Goal: Task Accomplishment & Management: Manage account settings

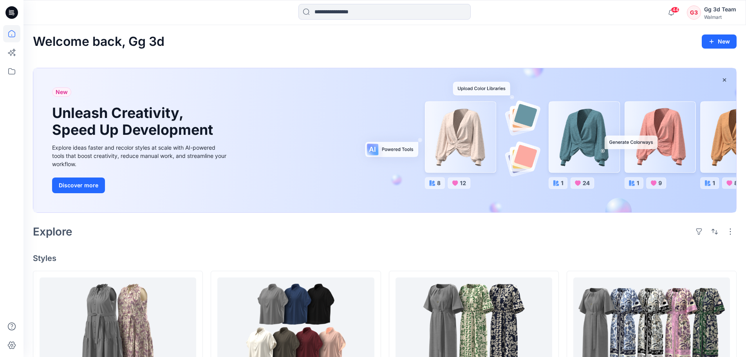
click at [216, 210] on div "New Unleash Creativity, Speed Up Development Explore ideas faster and recolor s…" at bounding box center [140, 140] width 189 height 144
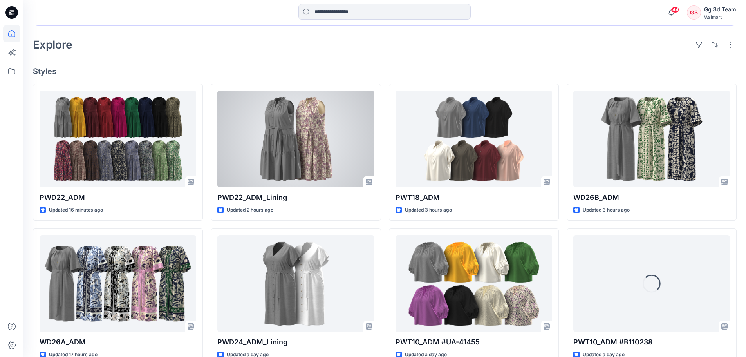
scroll to position [188, 0]
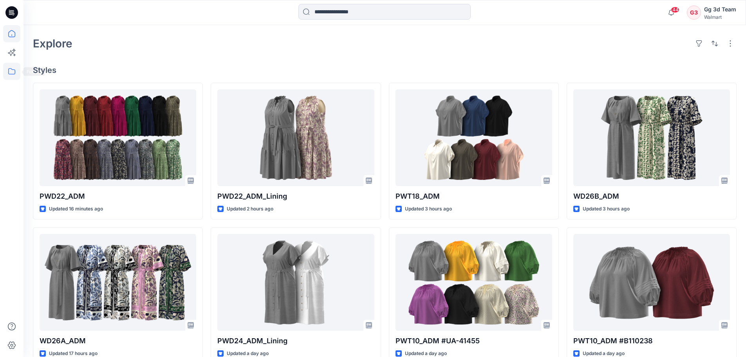
click at [9, 79] on icon at bounding box center [11, 71] width 17 height 17
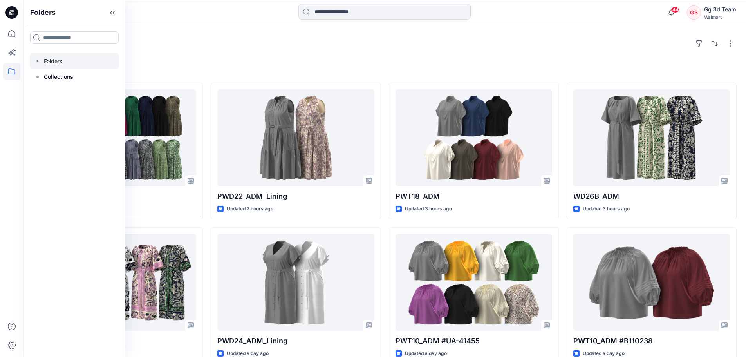
click at [60, 69] on div at bounding box center [74, 61] width 89 height 16
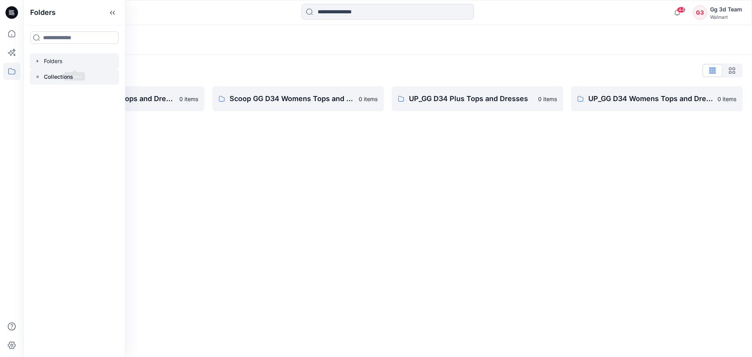
click at [60, 74] on p "Collections" at bounding box center [58, 76] width 29 height 9
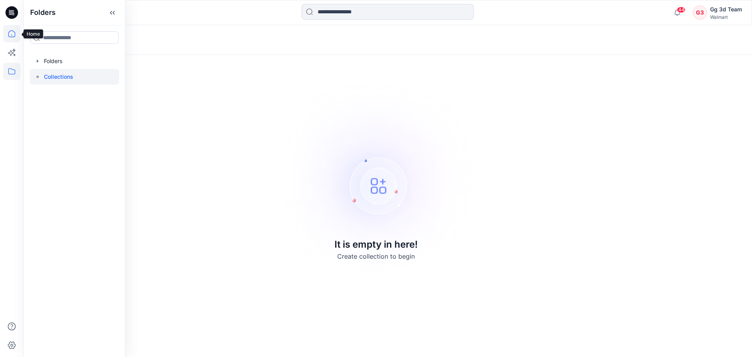
click at [16, 40] on icon at bounding box center [11, 33] width 17 height 17
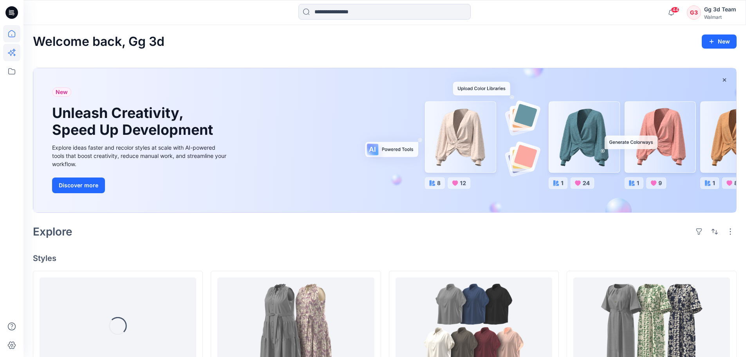
click at [7, 54] on icon at bounding box center [11, 52] width 17 height 17
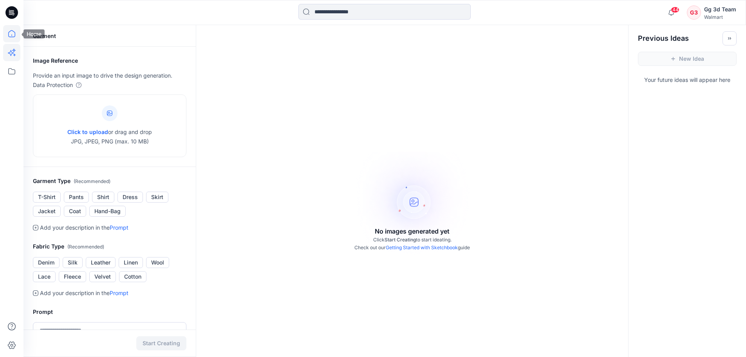
click at [8, 41] on icon at bounding box center [11, 33] width 17 height 17
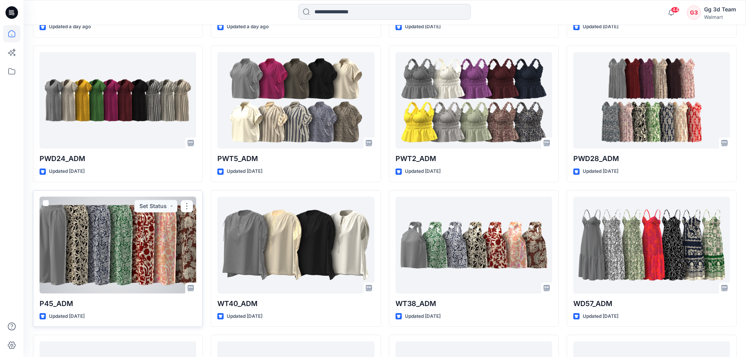
scroll to position [612, 0]
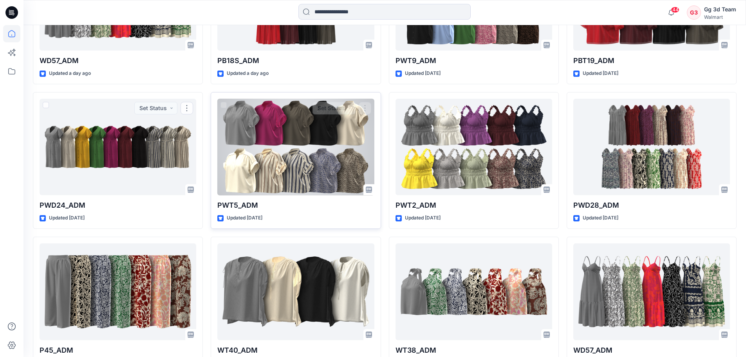
click at [318, 130] on div at bounding box center [295, 147] width 157 height 97
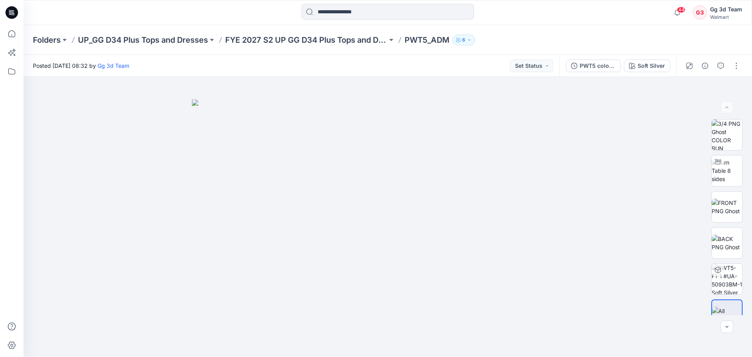
click at [565, 33] on div "Folders UP_GG D34 Plus Tops and Dresses FYE 2027 S2 UP GG D34 Plus Tops and Dre…" at bounding box center [387, 40] width 728 height 30
click at [198, 279] on img at bounding box center [388, 228] width 392 height 258
drag, startPoint x: 270, startPoint y: 276, endPoint x: 350, endPoint y: 238, distance: 89.1
click at [350, 238] on img at bounding box center [388, 228] width 392 height 258
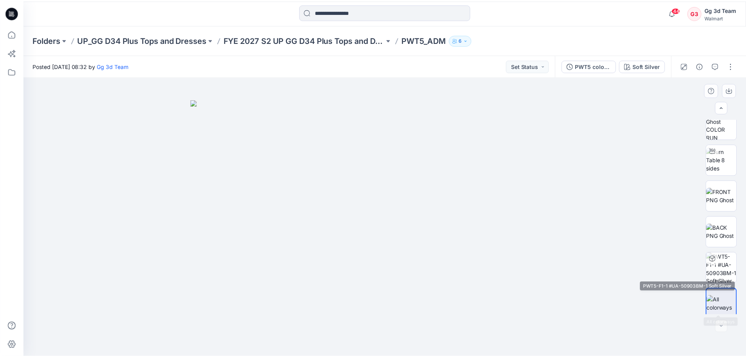
scroll to position [16, 0]
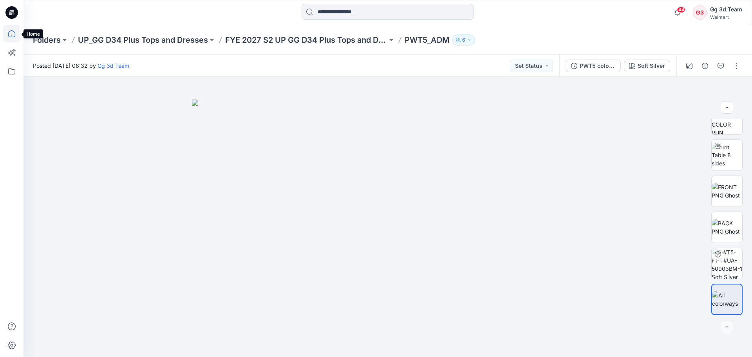
click at [17, 40] on icon at bounding box center [11, 33] width 17 height 17
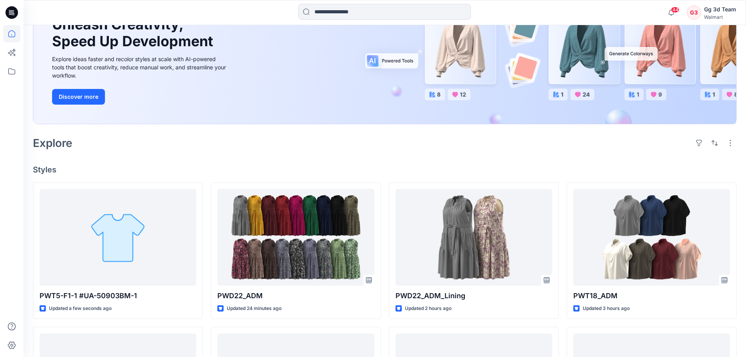
scroll to position [39, 0]
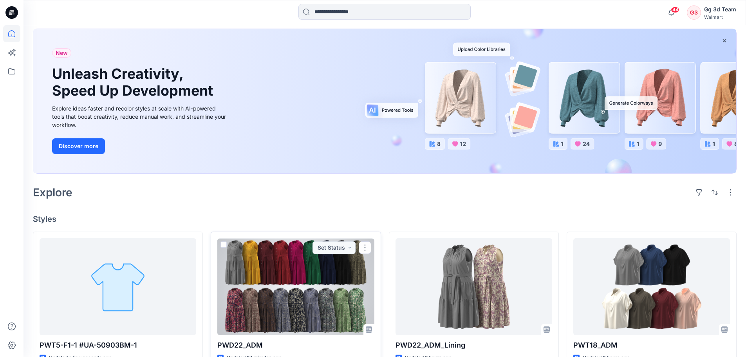
click at [284, 268] on div at bounding box center [295, 286] width 157 height 97
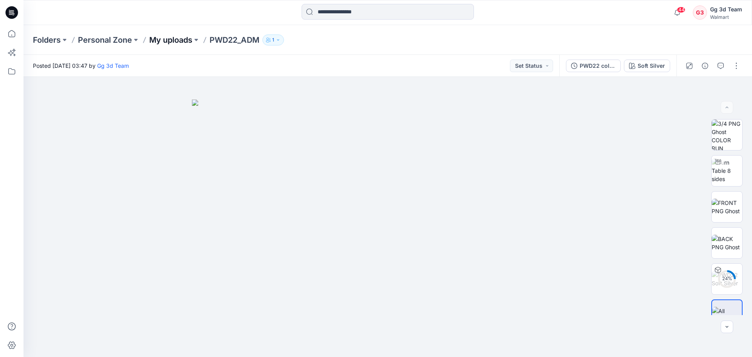
click at [163, 43] on p "My uploads" at bounding box center [170, 39] width 43 height 11
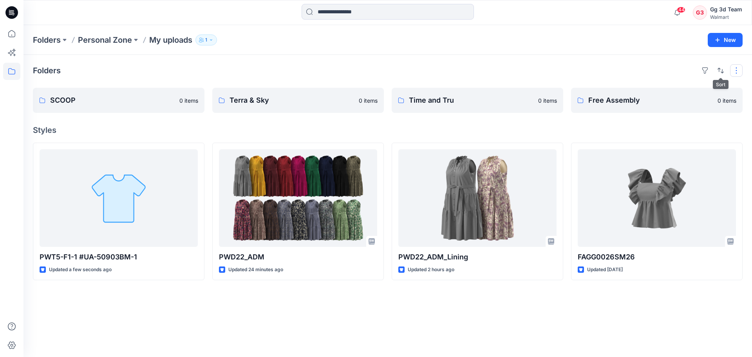
click at [732, 71] on button "button" at bounding box center [736, 70] width 13 height 13
click at [638, 129] on h4 "Styles" at bounding box center [387, 129] width 709 height 9
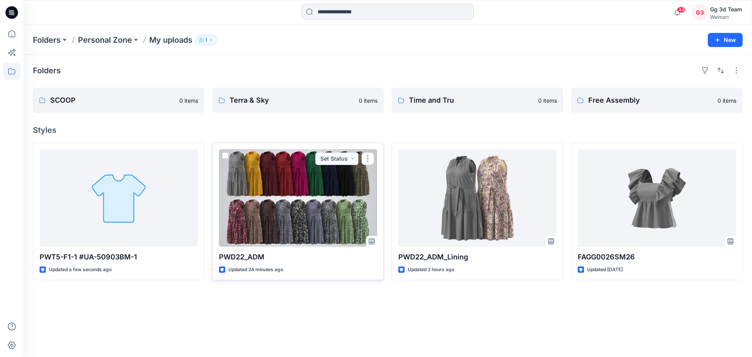
click at [226, 154] on span at bounding box center [225, 155] width 6 height 6
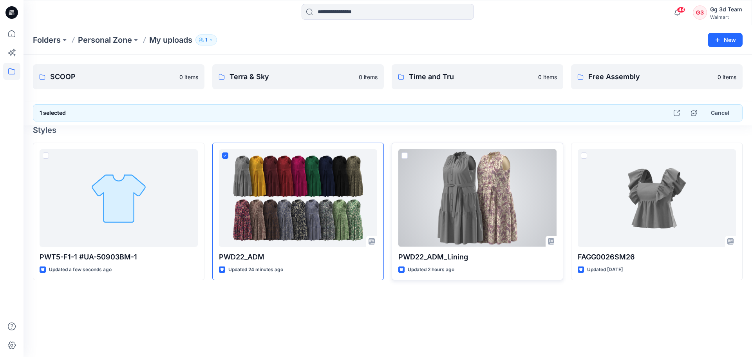
click at [404, 156] on span at bounding box center [404, 155] width 6 height 6
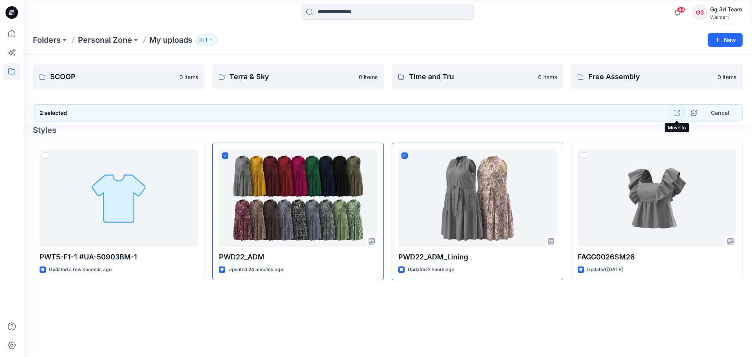
click at [682, 114] on button "button" at bounding box center [676, 113] width 14 height 14
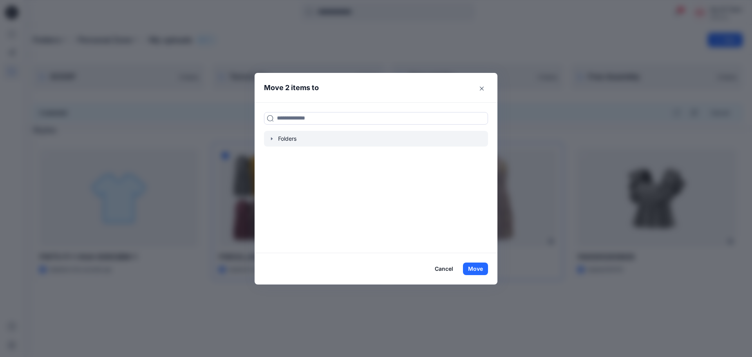
click at [271, 139] on icon "button" at bounding box center [272, 138] width 6 height 6
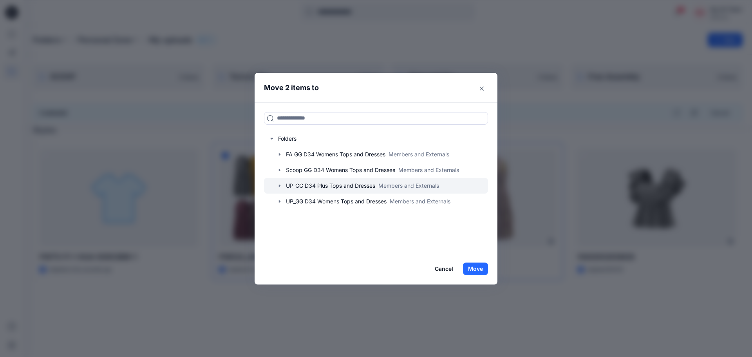
click at [281, 188] on icon "button" at bounding box center [279, 185] width 6 height 6
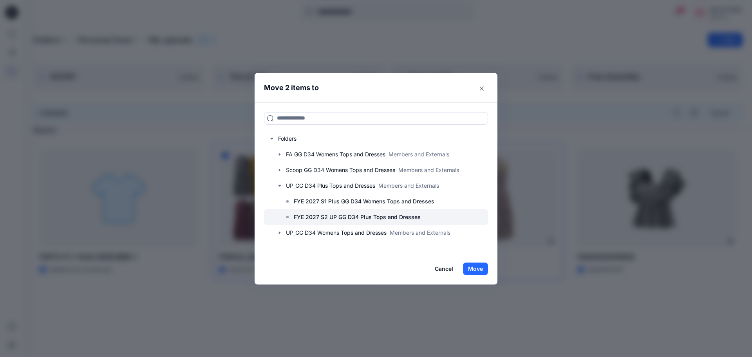
click at [283, 215] on div at bounding box center [376, 217] width 224 height 16
click at [483, 267] on button "Move" at bounding box center [475, 268] width 25 height 13
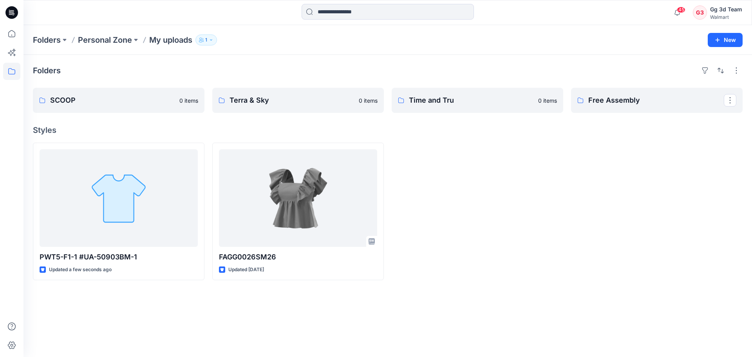
drag, startPoint x: 491, startPoint y: 221, endPoint x: 355, endPoint y: 30, distance: 234.6
click at [491, 221] on div at bounding box center [477, 211] width 171 height 137
drag, startPoint x: 552, startPoint y: 245, endPoint x: 715, endPoint y: 134, distance: 197.3
click at [552, 245] on div at bounding box center [477, 211] width 171 height 137
click at [592, 211] on div at bounding box center [656, 211] width 171 height 137
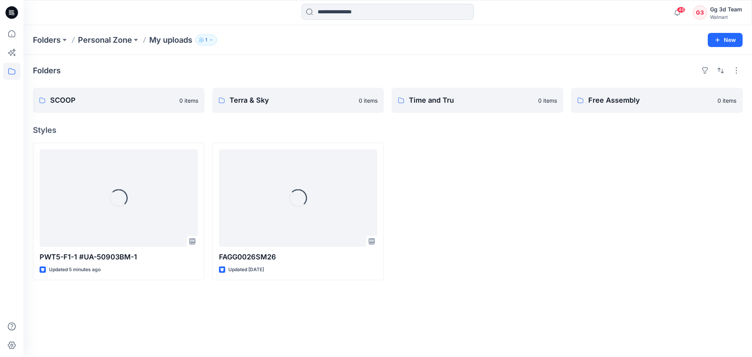
click at [541, 191] on div at bounding box center [477, 211] width 171 height 137
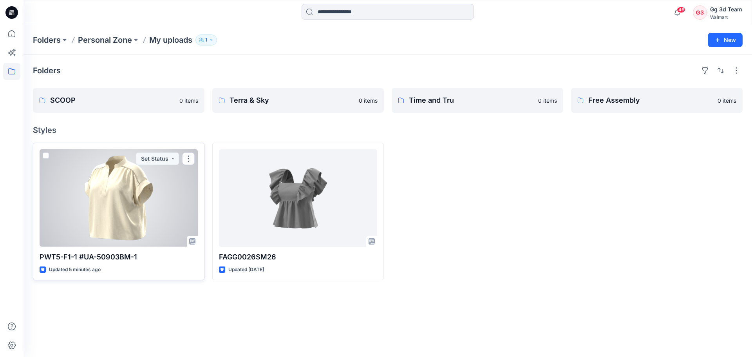
click at [125, 207] on div at bounding box center [119, 197] width 158 height 97
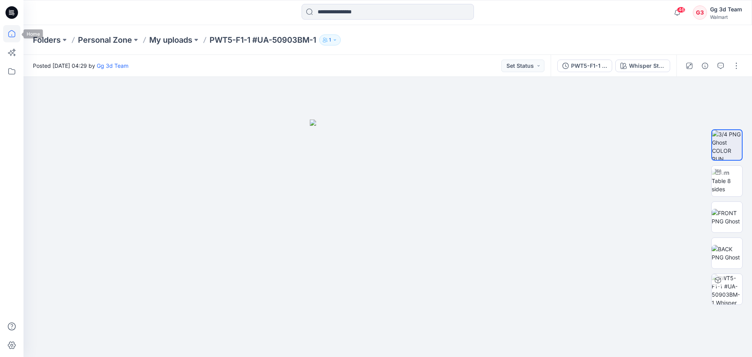
click at [13, 35] on icon at bounding box center [11, 33] width 17 height 17
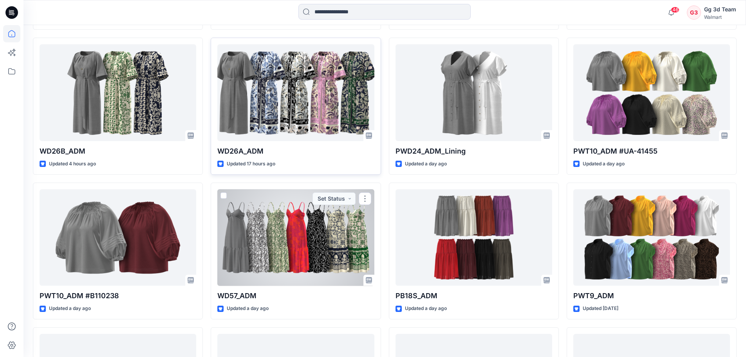
scroll to position [612, 0]
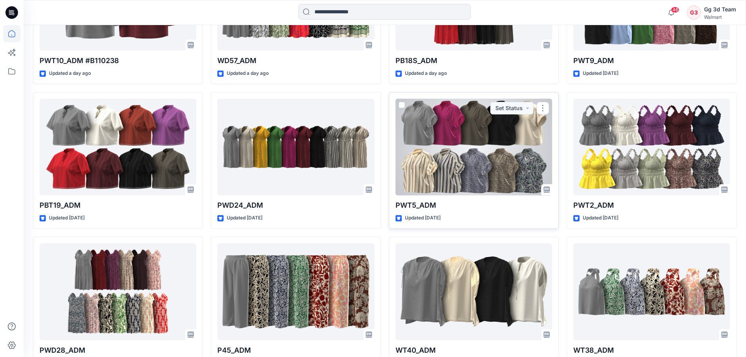
click at [434, 186] on div at bounding box center [473, 147] width 157 height 97
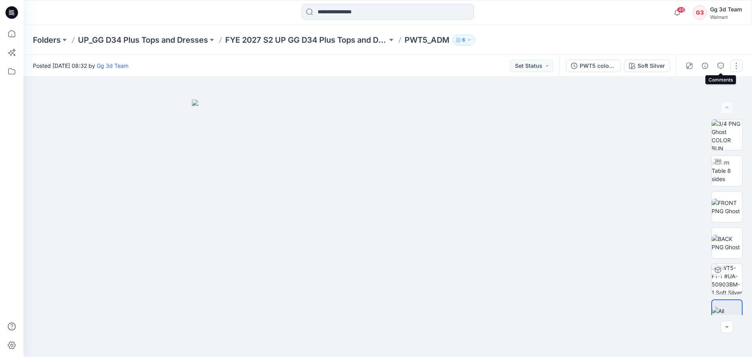
click at [737, 65] on button "button" at bounding box center [736, 66] width 13 height 13
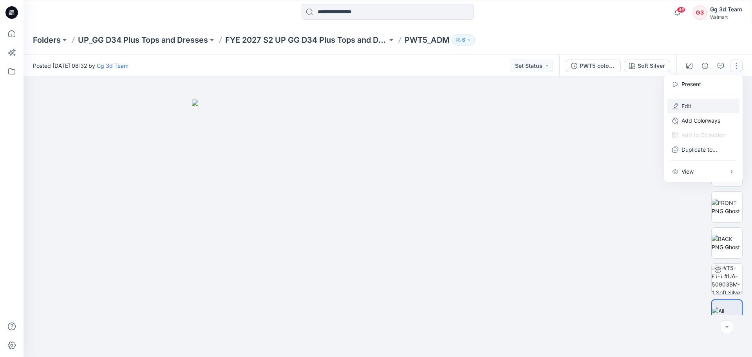
click at [689, 108] on p "Edit" at bounding box center [686, 106] width 10 height 8
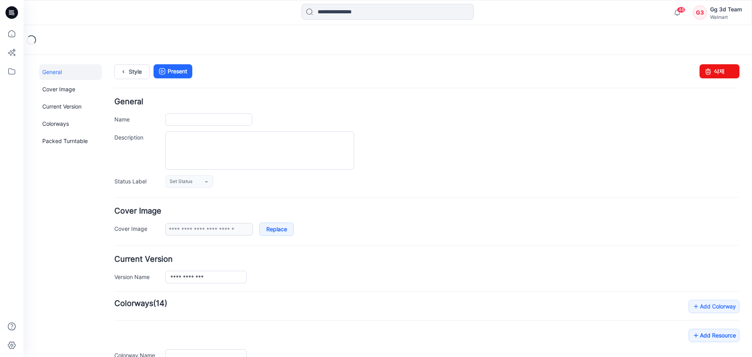
type input "********"
type input "**********"
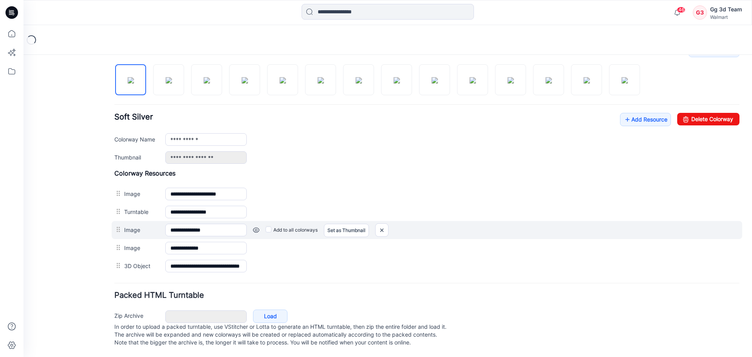
scroll to position [146, 0]
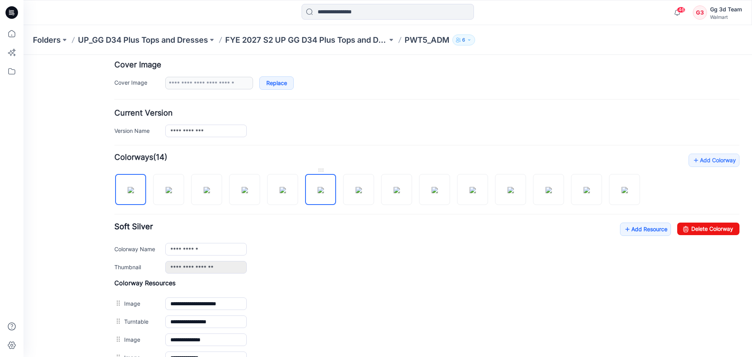
click at [323, 187] on img at bounding box center [321, 190] width 6 height 6
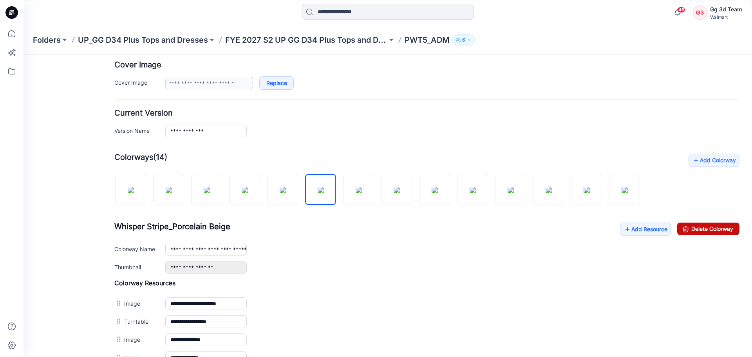
click at [694, 227] on link "Delete Colorway" at bounding box center [708, 228] width 62 height 13
type input "**********"
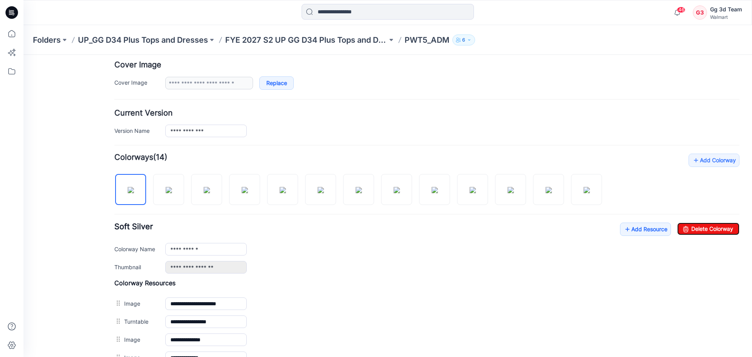
scroll to position [0, 0]
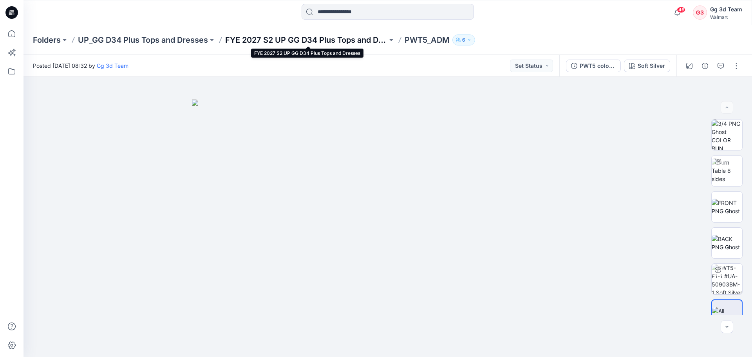
click at [351, 37] on p "FYE 2027 S2 UP GG D34 Plus Tops and Dresses" at bounding box center [306, 39] width 162 height 11
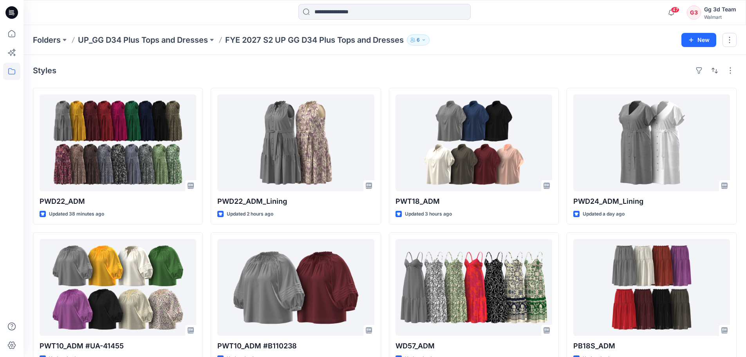
click at [190, 58] on div "Styles PWD22_ADM Updated 38 minutes ago PWT10_ADM #UA-41455 Updated a day ago P…" at bounding box center [384, 303] width 722 height 496
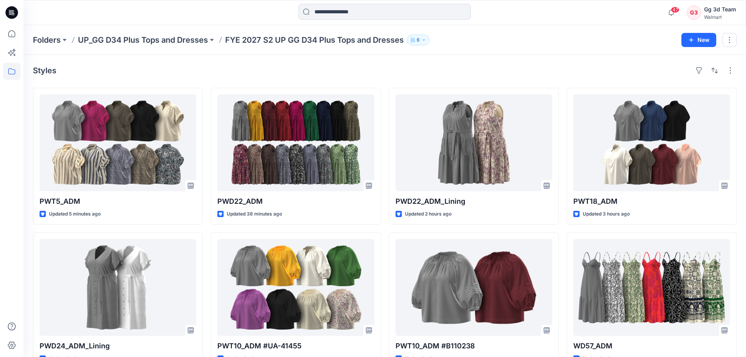
click at [126, 61] on div "Styles PWT5_ADM Updated 5 minutes ago PWD24_ADM_Lining Updated a day ago PB18S_…" at bounding box center [384, 303] width 722 height 496
click at [13, 30] on icon at bounding box center [11, 33] width 17 height 17
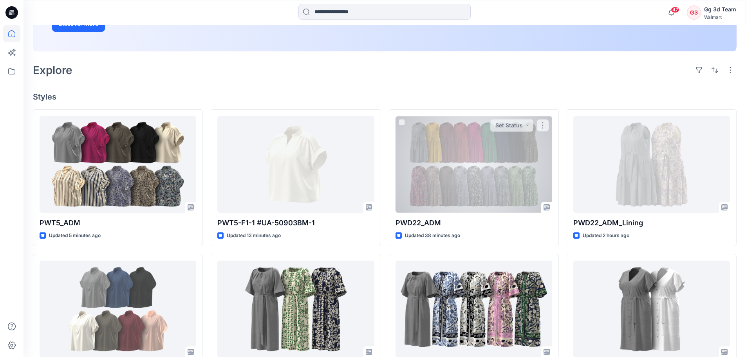
scroll to position [196, 0]
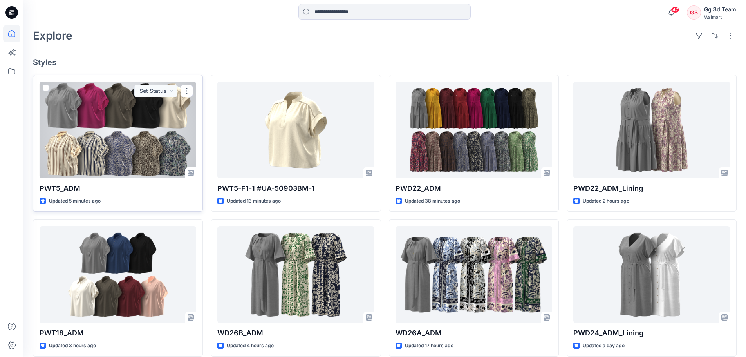
click at [158, 140] on div at bounding box center [118, 129] width 157 height 97
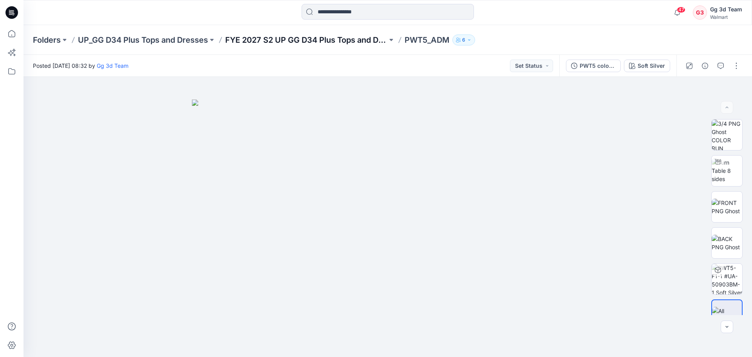
click at [290, 43] on p "FYE 2027 S2 UP GG D34 Plus Tops and Dresses" at bounding box center [306, 39] width 162 height 11
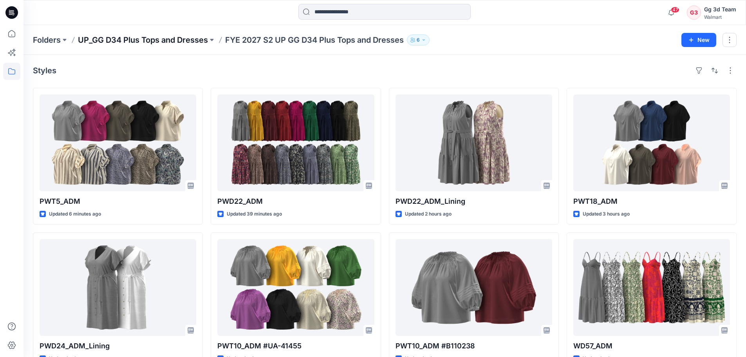
click at [180, 39] on p "UP_GG D34 Plus Tops and Dresses" at bounding box center [143, 39] width 130 height 11
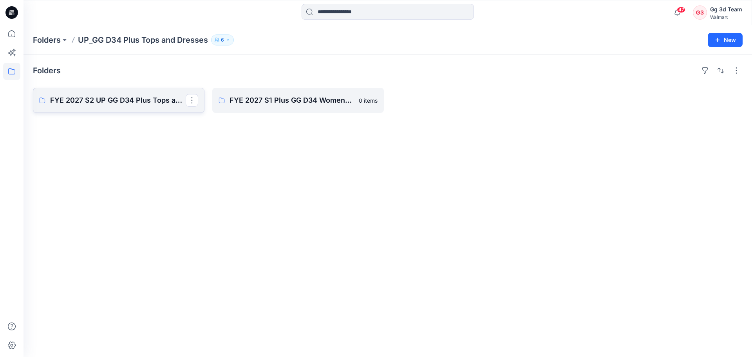
click at [81, 97] on p "FYE 2027 S2 UP GG D34 Plus Tops and Dresses" at bounding box center [117, 100] width 135 height 11
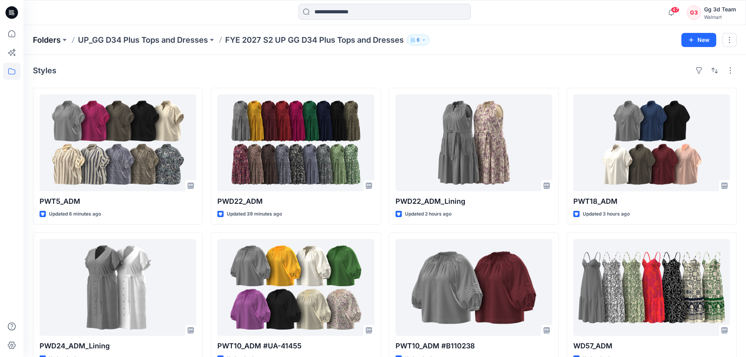
click at [38, 41] on p "Folders" at bounding box center [47, 39] width 28 height 11
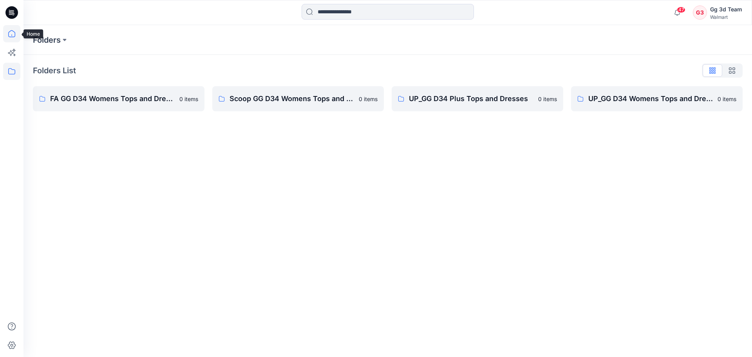
click at [16, 34] on icon at bounding box center [11, 33] width 17 height 17
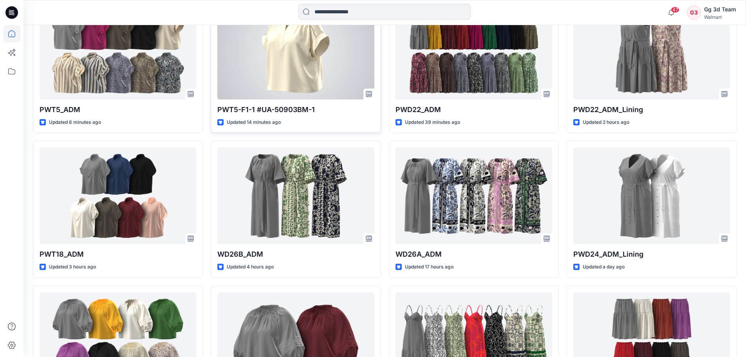
scroll to position [313, 0]
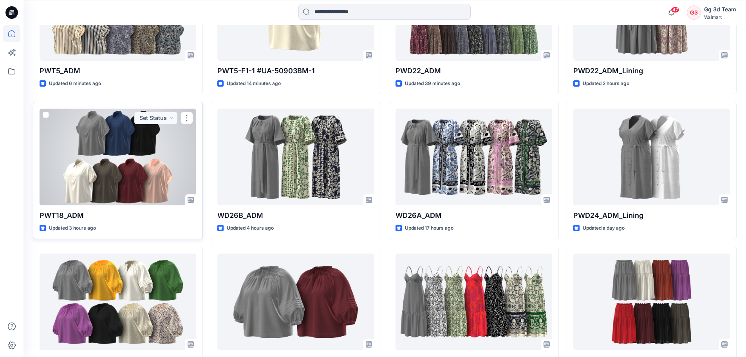
click at [132, 180] on div at bounding box center [118, 156] width 157 height 97
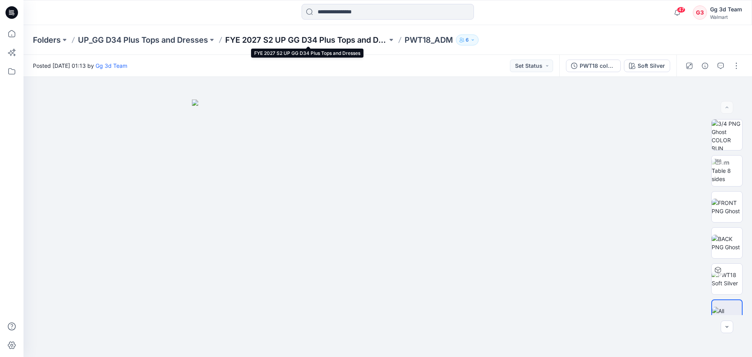
click at [248, 40] on p "FYE 2027 S2 UP GG D34 Plus Tops and Dresses" at bounding box center [306, 39] width 162 height 11
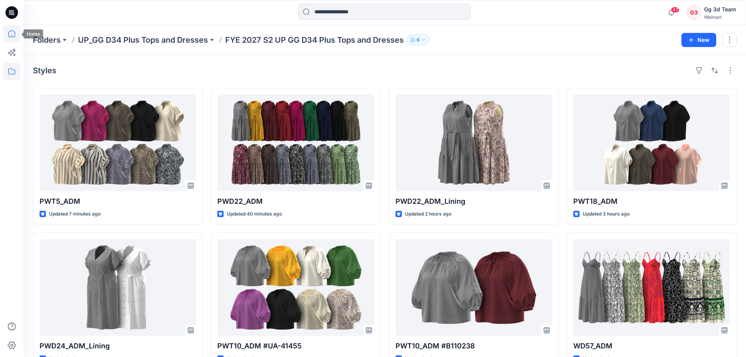
click at [7, 38] on icon at bounding box center [11, 33] width 17 height 17
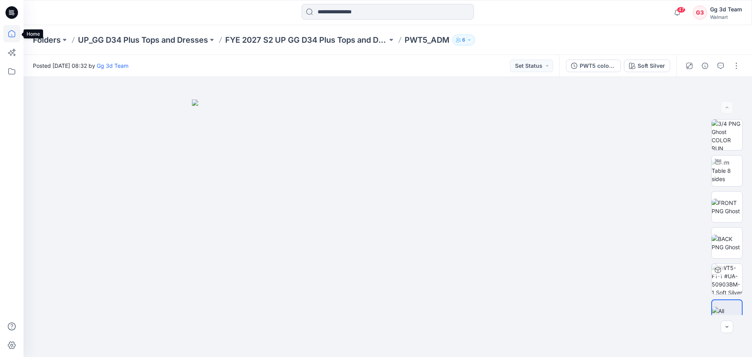
click at [7, 36] on icon at bounding box center [11, 33] width 17 height 17
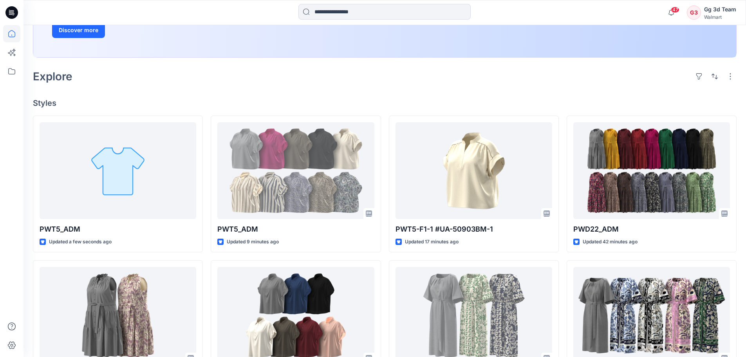
scroll to position [157, 0]
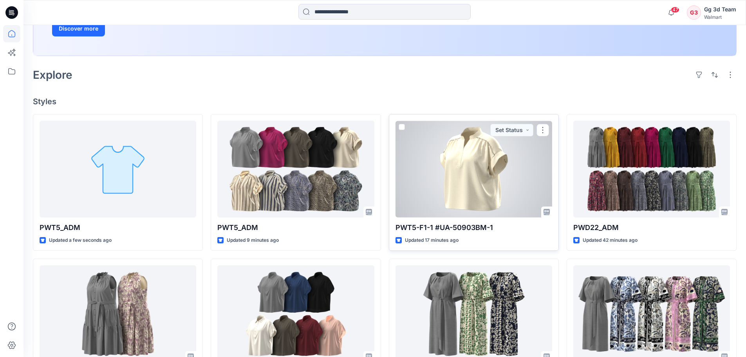
click at [468, 182] on div at bounding box center [473, 169] width 157 height 97
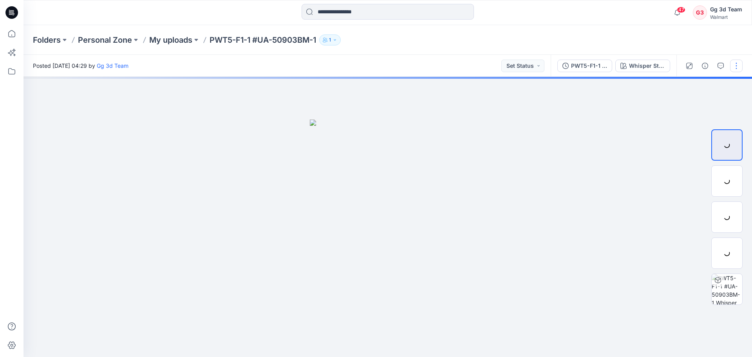
click at [736, 67] on button "button" at bounding box center [736, 66] width 13 height 13
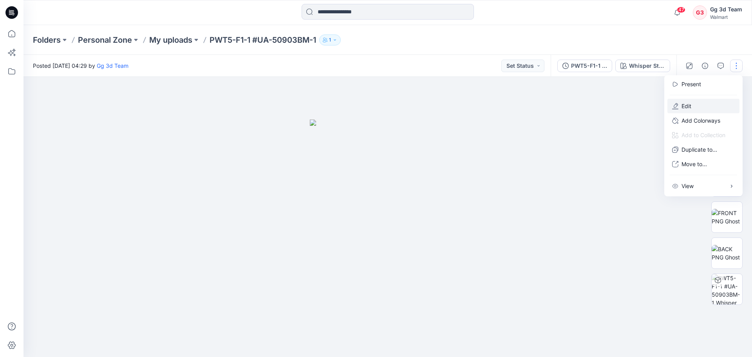
click at [687, 103] on p "Edit" at bounding box center [686, 106] width 10 height 8
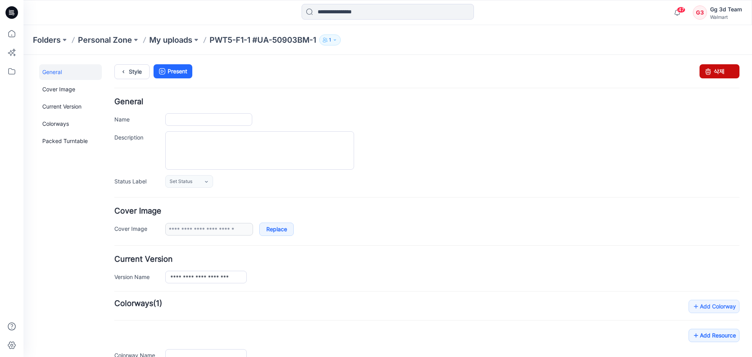
click at [726, 66] on link "삭제" at bounding box center [719, 71] width 40 height 14
type input "**********"
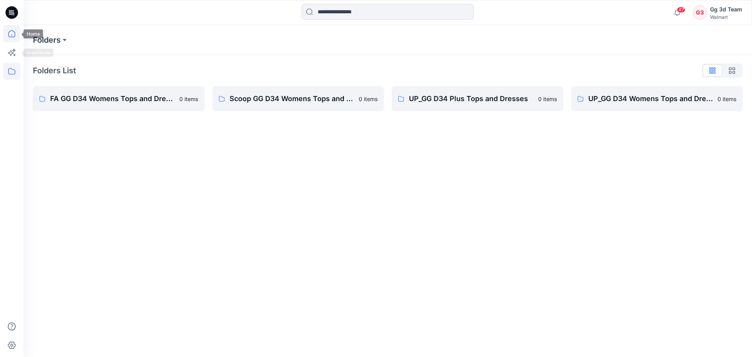
click at [14, 33] on icon at bounding box center [11, 33] width 17 height 17
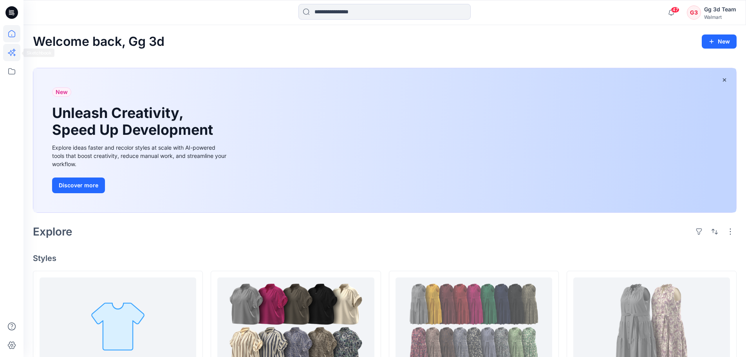
click at [11, 54] on icon at bounding box center [11, 52] width 17 height 17
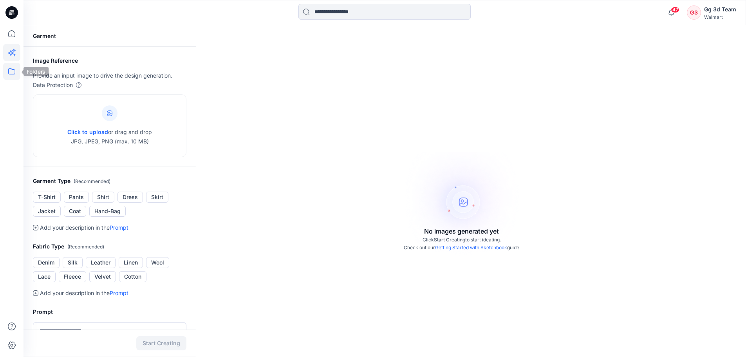
click at [11, 71] on icon at bounding box center [11, 71] width 17 height 17
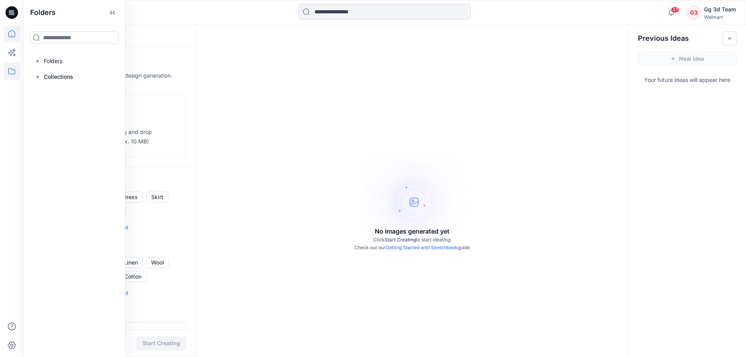
click at [11, 31] on icon at bounding box center [11, 33] width 17 height 17
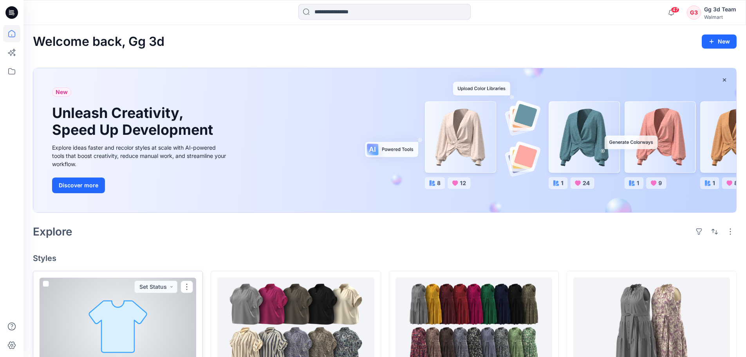
scroll to position [39, 0]
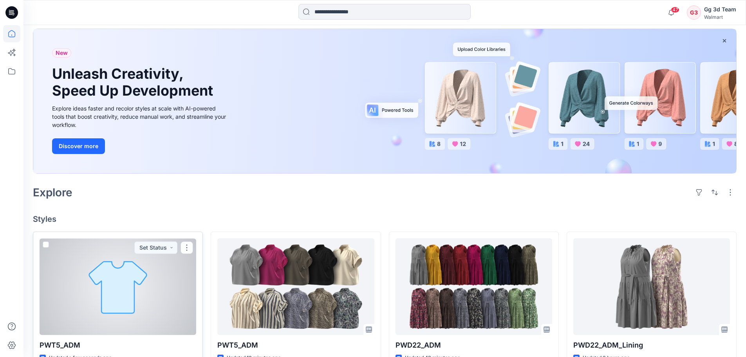
click at [99, 261] on div at bounding box center [118, 286] width 157 height 97
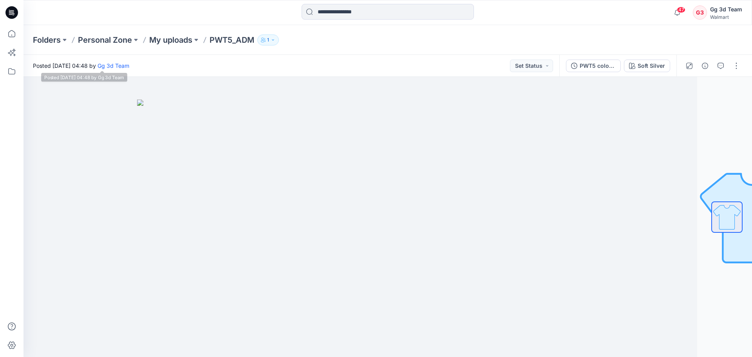
click at [164, 47] on div "Folders Personal Zone My uploads PWT5_ADM 1" at bounding box center [387, 40] width 728 height 30
click at [165, 37] on p "My uploads" at bounding box center [170, 39] width 43 height 11
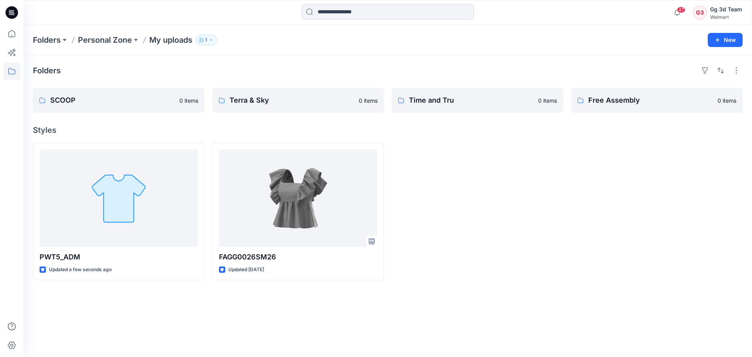
click at [527, 198] on div at bounding box center [477, 211] width 171 height 137
click at [7, 38] on icon at bounding box center [11, 33] width 17 height 17
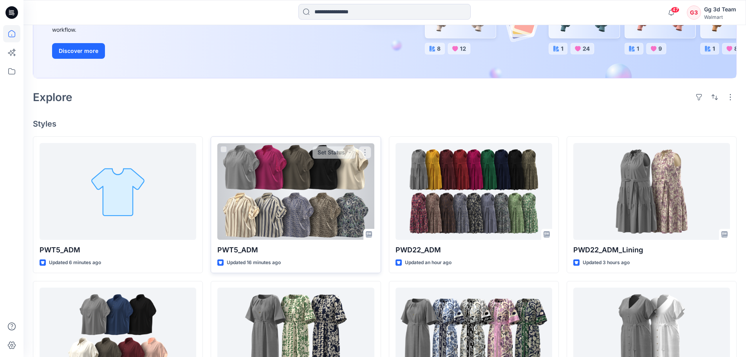
scroll to position [148, 0]
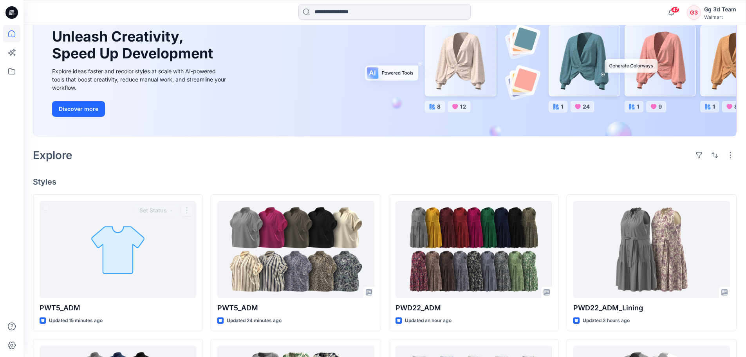
scroll to position [0, 0]
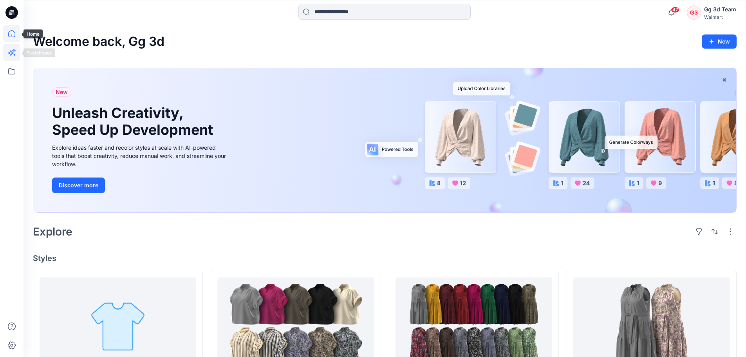
click at [14, 51] on icon at bounding box center [14, 51] width 4 height 4
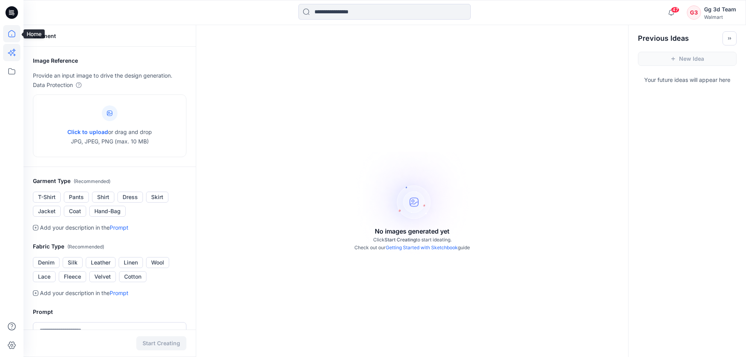
click at [8, 35] on icon at bounding box center [11, 33] width 17 height 17
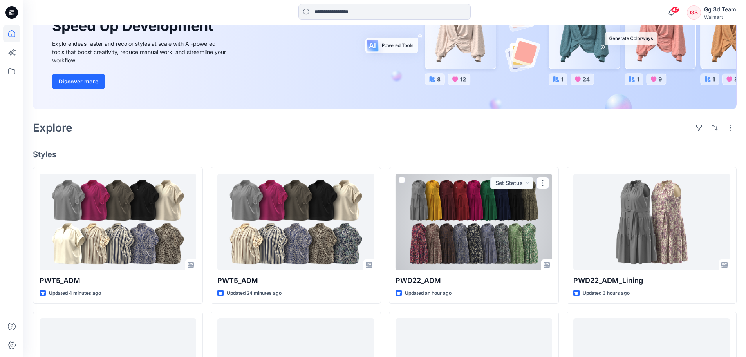
scroll to position [117, 0]
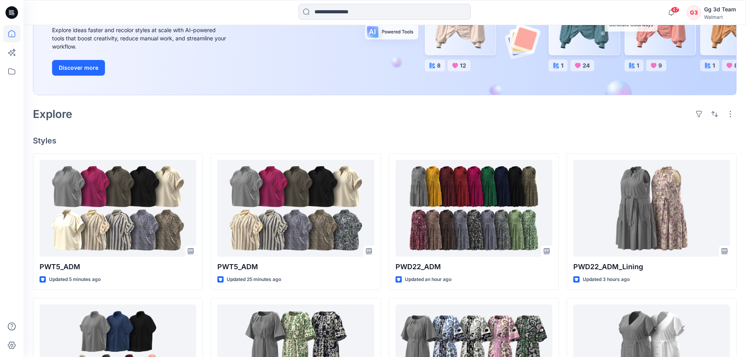
click at [584, 117] on div "Explore" at bounding box center [385, 114] width 704 height 19
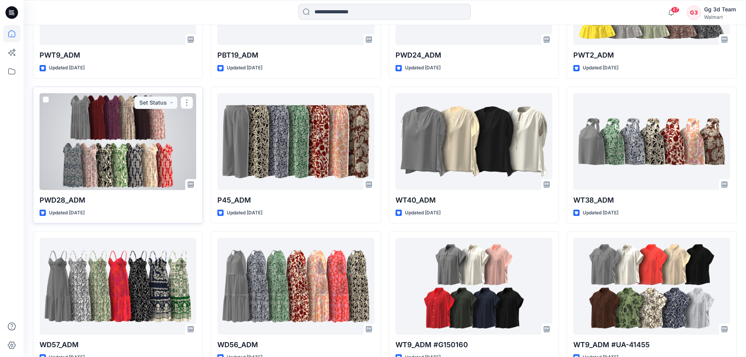
scroll to position [822, 0]
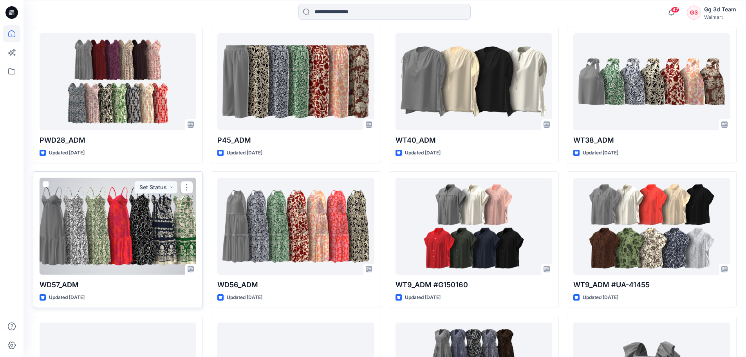
click at [114, 216] on div at bounding box center [118, 226] width 157 height 97
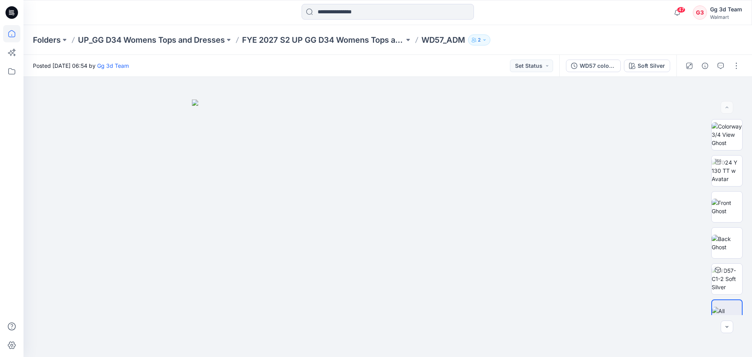
click at [16, 36] on icon at bounding box center [11, 33] width 17 height 17
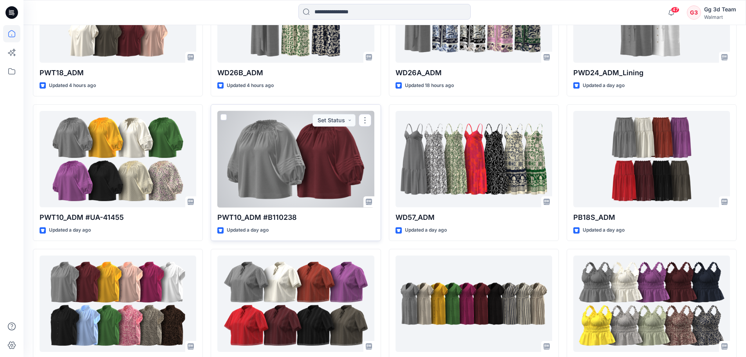
scroll to position [470, 0]
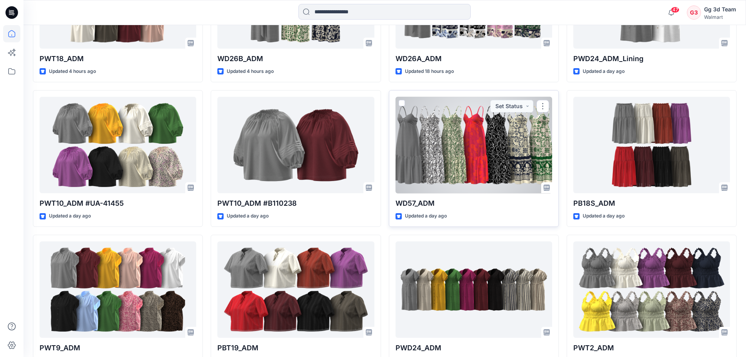
click at [458, 198] on p "WD57_ADM" at bounding box center [473, 203] width 157 height 11
click at [429, 214] on p "Updated a day ago" at bounding box center [426, 216] width 42 height 8
click at [412, 179] on div at bounding box center [473, 145] width 157 height 97
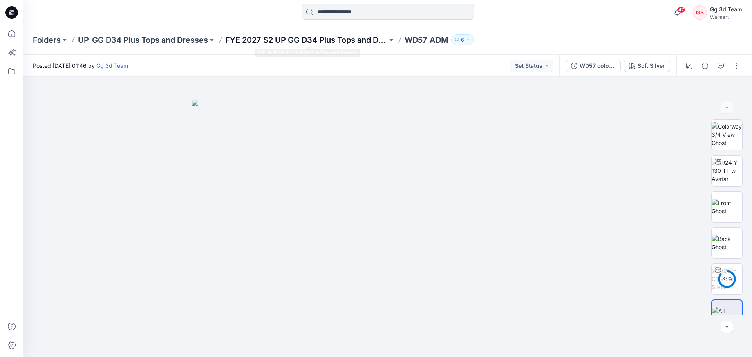
click at [338, 41] on p "FYE 2027 S2 UP GG D34 Plus Tops and Dresses" at bounding box center [306, 39] width 162 height 11
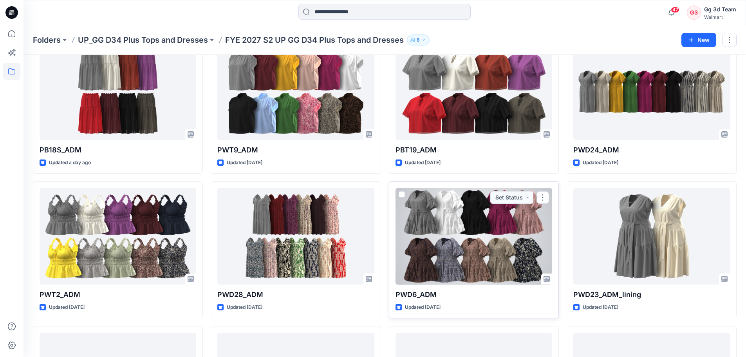
scroll to position [354, 0]
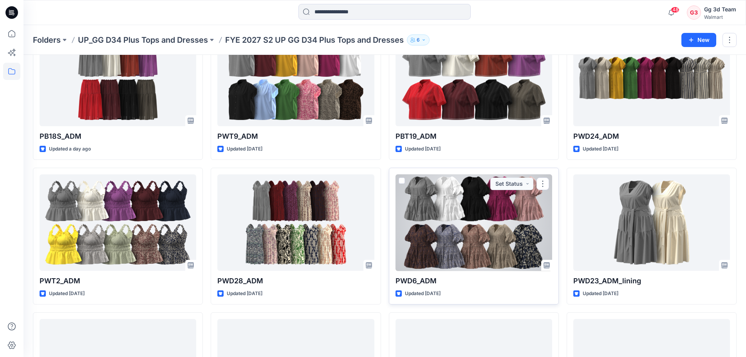
click at [491, 236] on div at bounding box center [473, 222] width 157 height 97
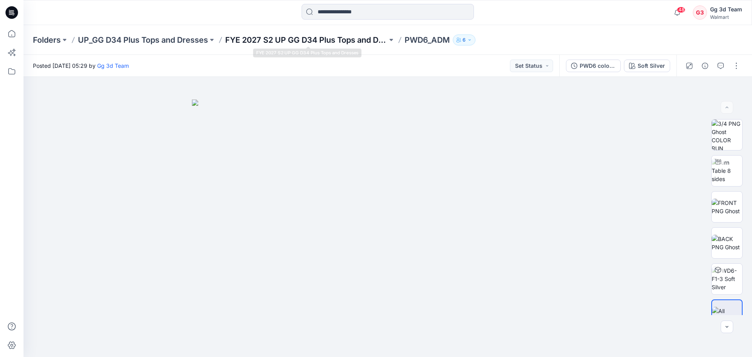
click at [314, 40] on p "FYE 2027 S2 UP GG D34 Plus Tops and Dresses" at bounding box center [306, 39] width 162 height 11
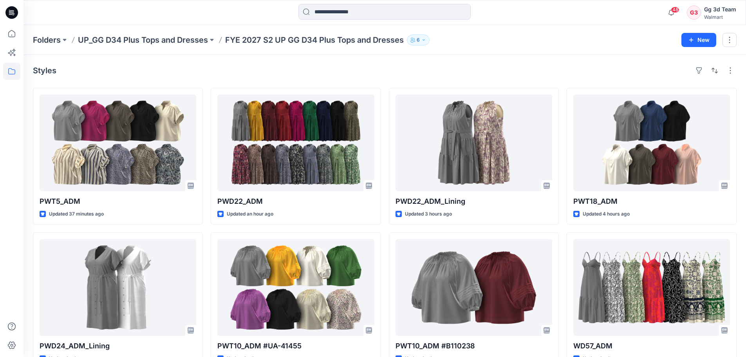
click at [440, 73] on div "Styles" at bounding box center [385, 70] width 704 height 13
click at [400, 73] on div "Styles" at bounding box center [385, 70] width 704 height 13
click at [9, 37] on icon at bounding box center [11, 33] width 17 height 17
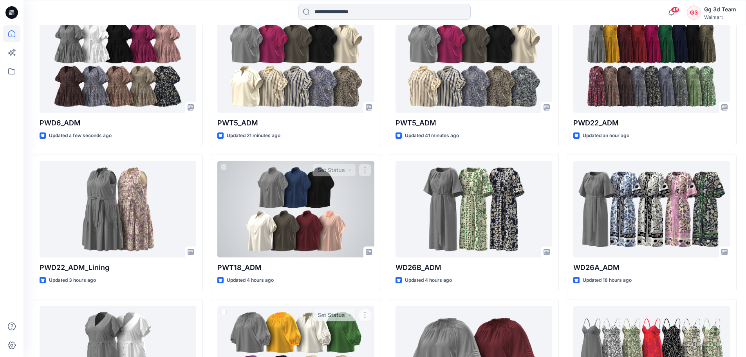
scroll to position [143, 0]
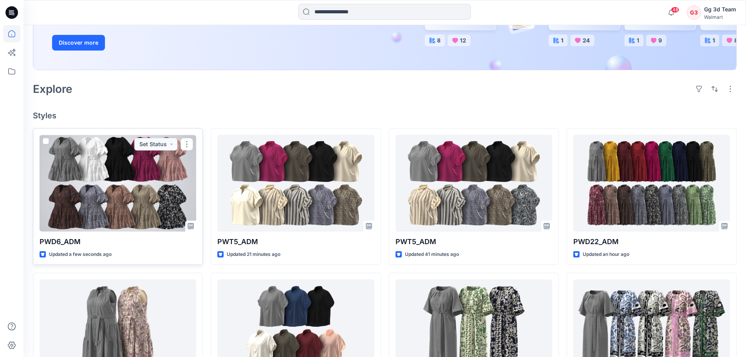
click at [77, 194] on div at bounding box center [118, 183] width 157 height 97
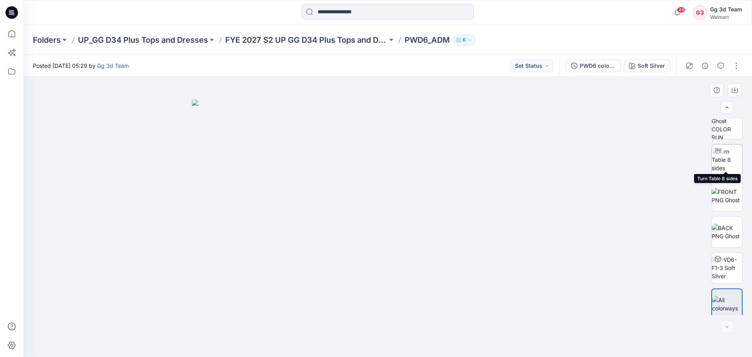
scroll to position [16, 0]
click at [723, 301] on img at bounding box center [727, 299] width 30 height 16
click at [593, 220] on div at bounding box center [387, 217] width 728 height 280
click at [576, 268] on img at bounding box center [388, 228] width 392 height 258
click at [724, 325] on div at bounding box center [726, 326] width 13 height 13
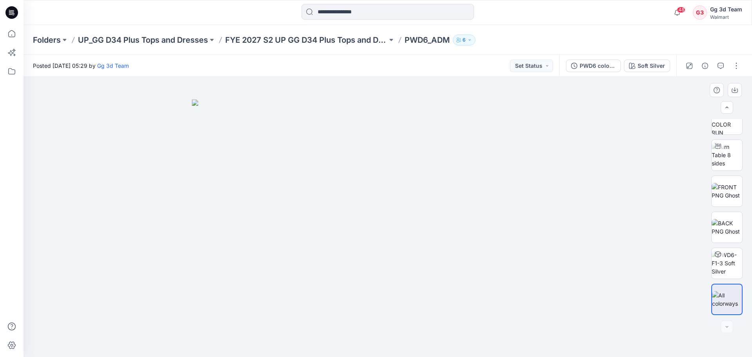
click at [726, 328] on div at bounding box center [726, 326] width 13 height 13
click at [725, 126] on img at bounding box center [726, 119] width 31 height 31
click at [725, 270] on img at bounding box center [726, 263] width 31 height 25
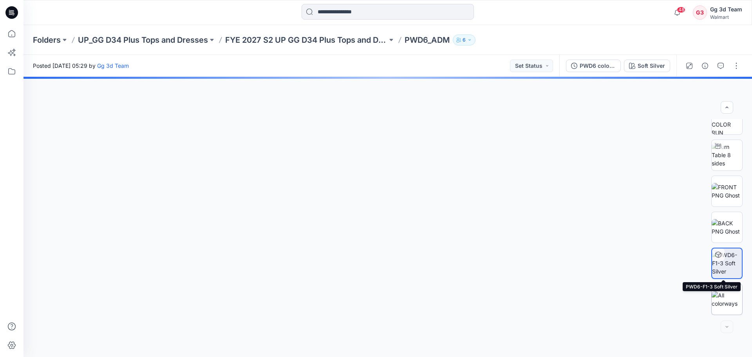
click at [725, 310] on div at bounding box center [726, 298] width 31 height 31
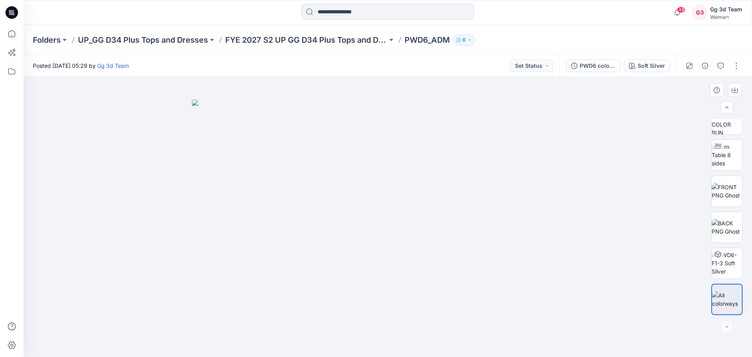
click at [204, 143] on img at bounding box center [388, 228] width 392 height 258
click at [735, 70] on button "button" at bounding box center [736, 66] width 13 height 13
click at [706, 110] on button "Edit" at bounding box center [703, 106] width 72 height 14
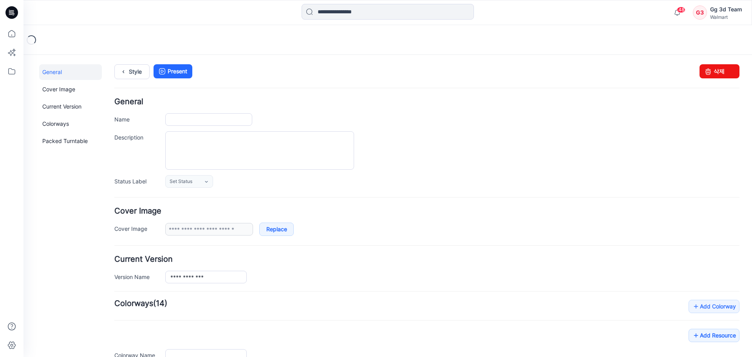
type input "********"
type input "**********"
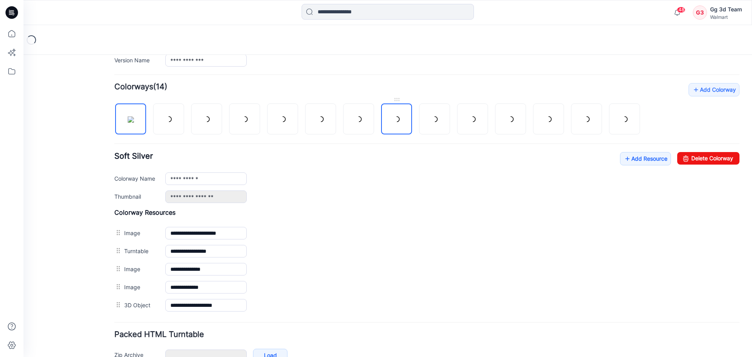
scroll to position [235, 0]
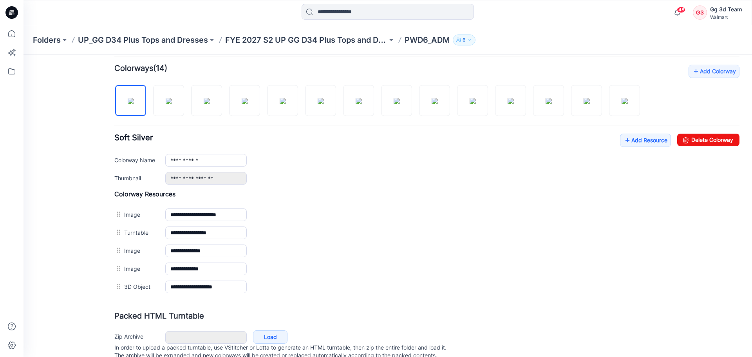
click at [707, 104] on div "Add Colorway Colorways (14) Soft Silver Add Resource Delete Colorway" at bounding box center [426, 180] width 625 height 231
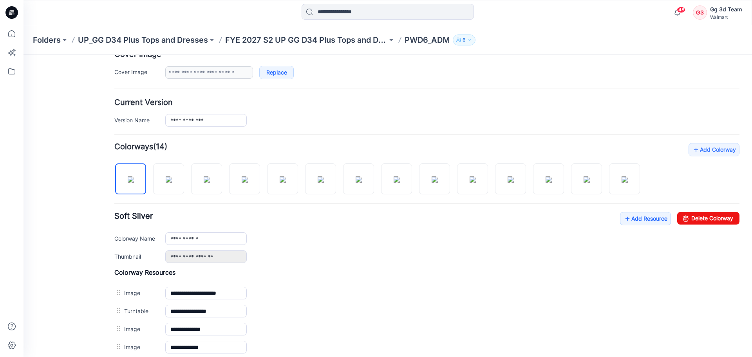
scroll to position [0, 0]
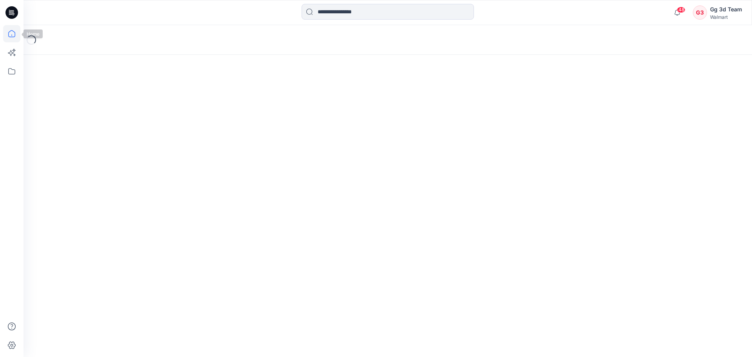
click at [14, 38] on icon at bounding box center [11, 33] width 17 height 17
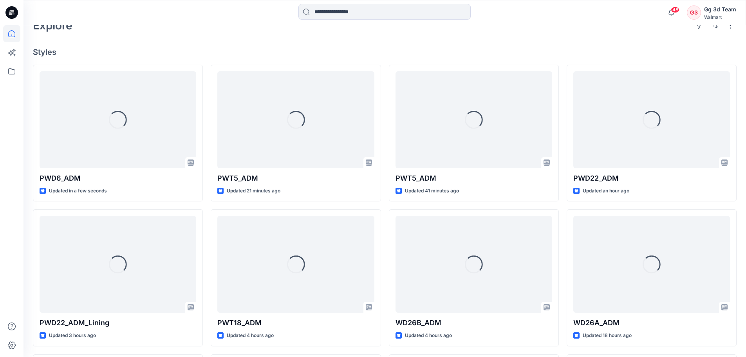
scroll to position [235, 0]
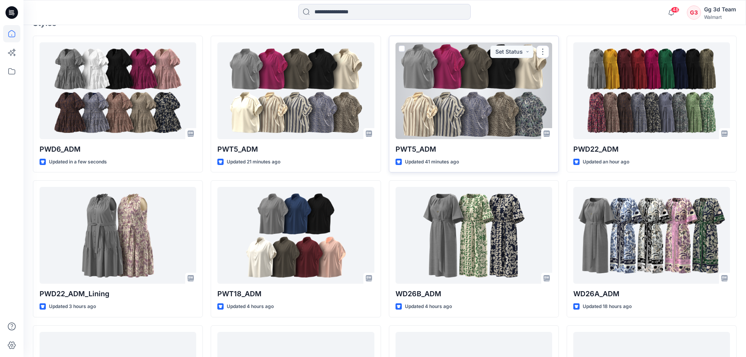
click at [431, 88] on div at bounding box center [473, 90] width 157 height 97
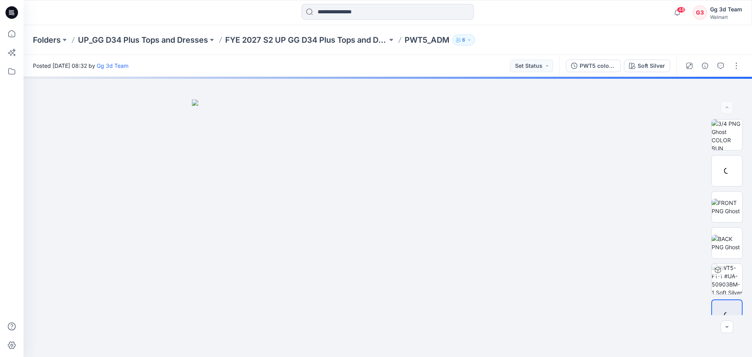
click at [737, 72] on div at bounding box center [712, 66] width 72 height 22
click at [737, 68] on button "button" at bounding box center [736, 66] width 13 height 13
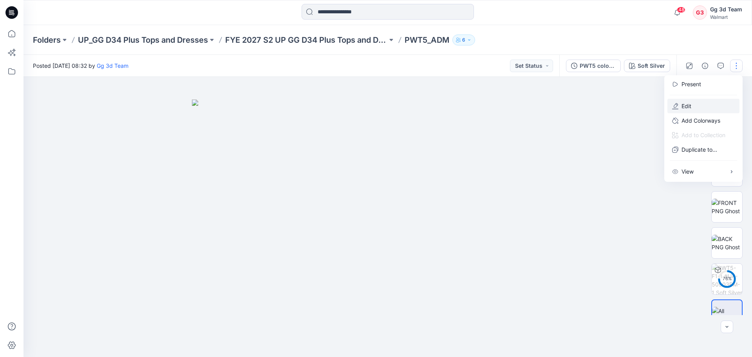
click at [696, 105] on button "Edit" at bounding box center [703, 106] width 72 height 14
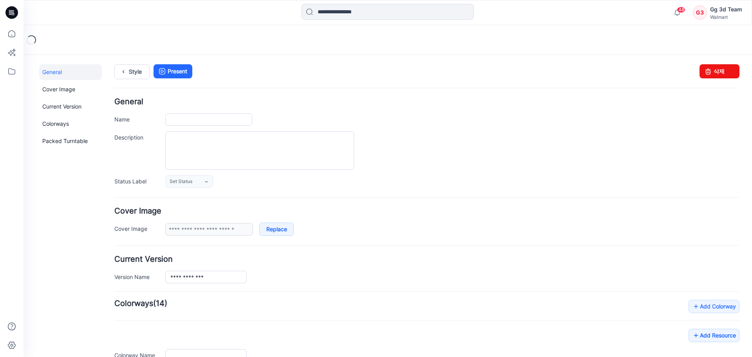
type input "********"
type input "**********"
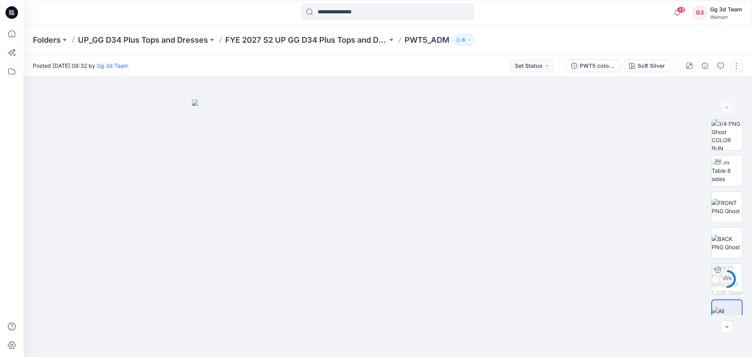
click at [736, 66] on button "button" at bounding box center [736, 66] width 13 height 13
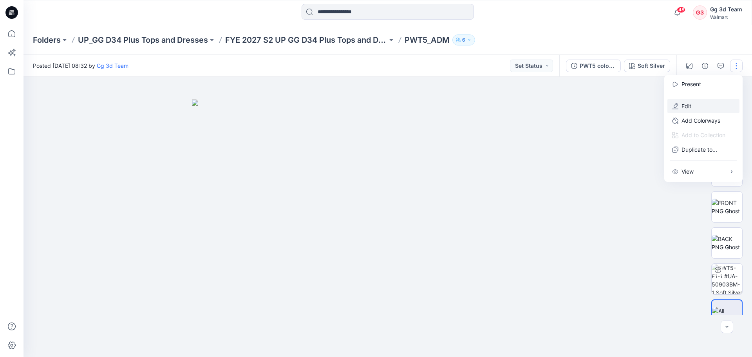
click at [684, 106] on p "Edit" at bounding box center [686, 106] width 10 height 8
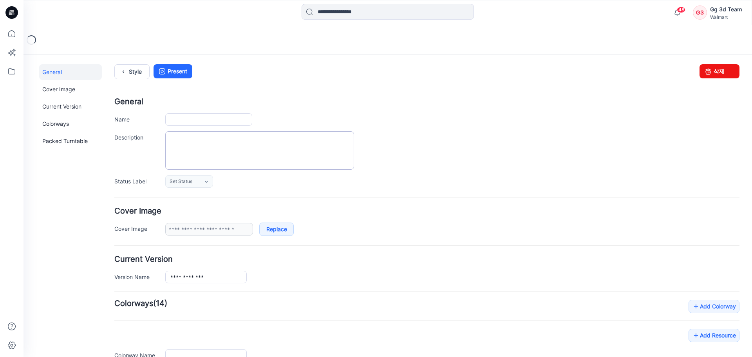
type input "********"
type input "**********"
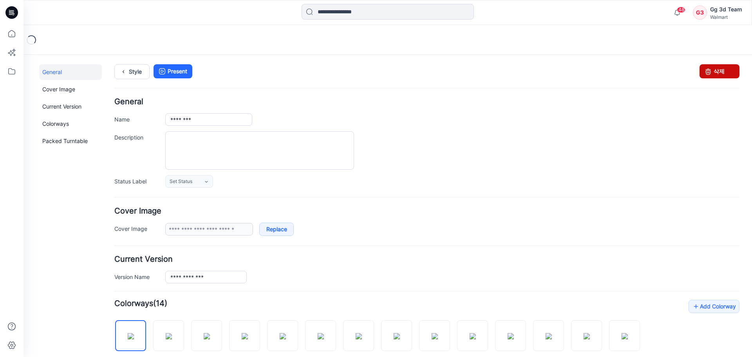
click at [702, 70] on icon at bounding box center [707, 71] width 11 height 14
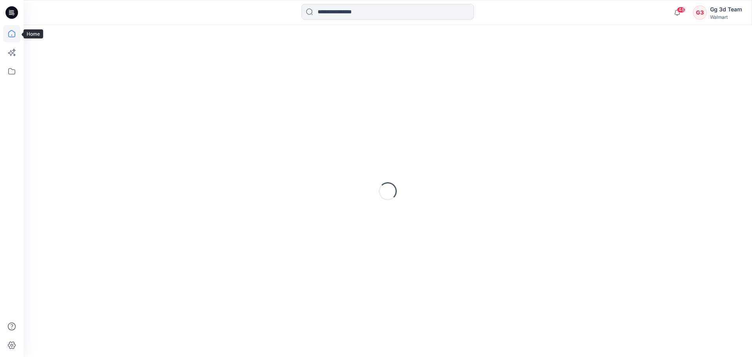
click at [11, 34] on icon at bounding box center [11, 33] width 17 height 17
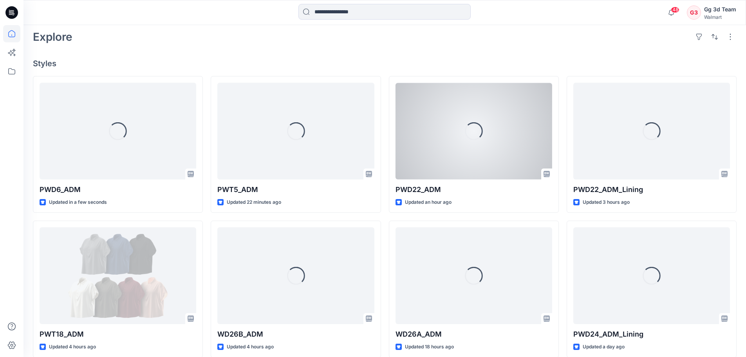
scroll to position [196, 0]
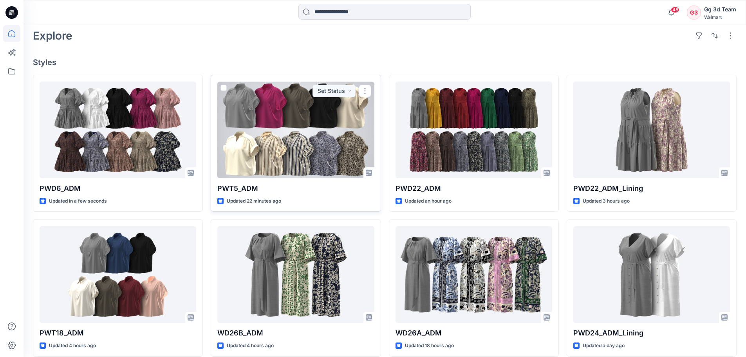
click at [286, 147] on div at bounding box center [295, 129] width 157 height 97
